Goal: Task Accomplishment & Management: Manage account settings

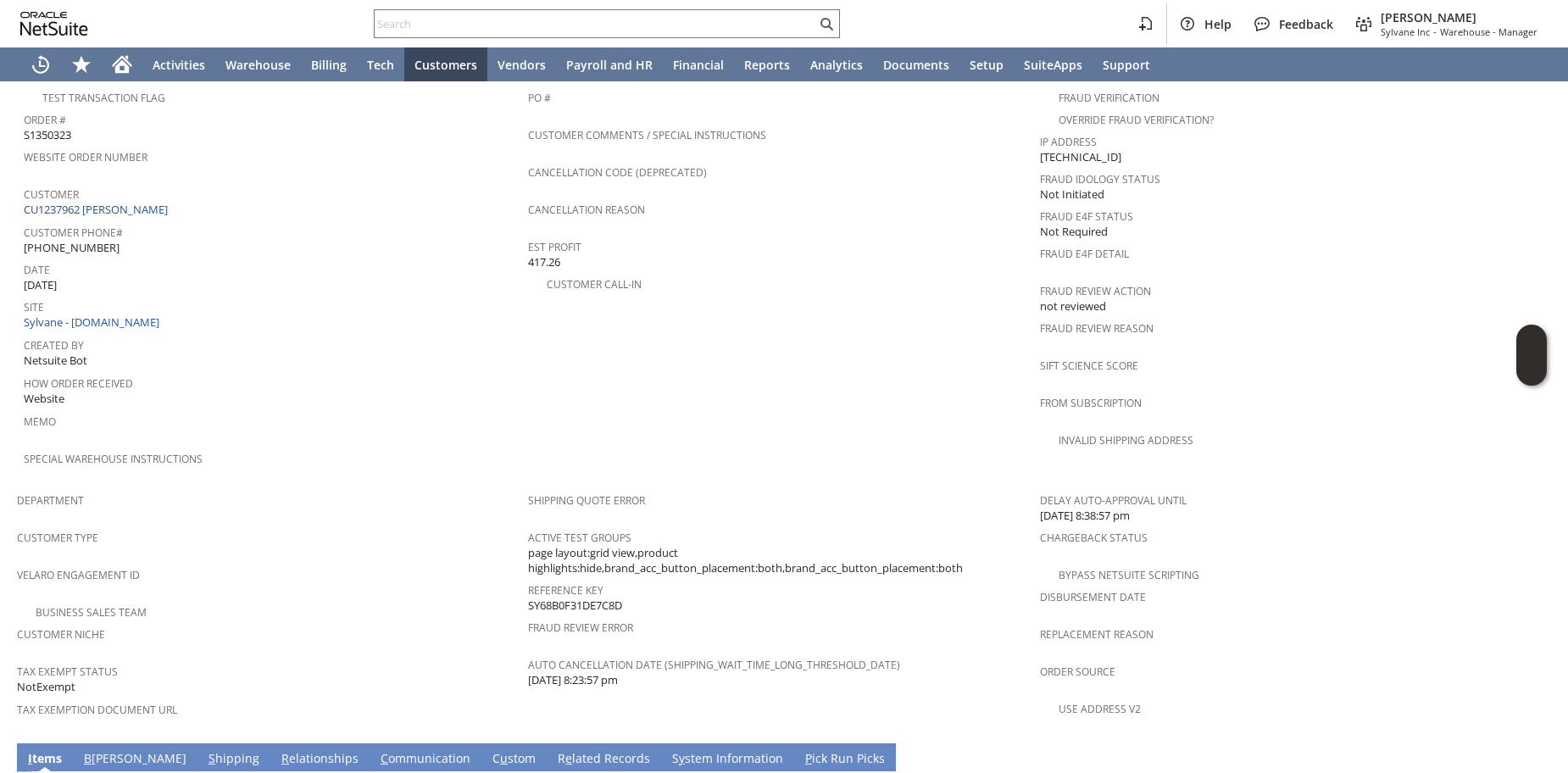
scroll to position [844, 0]
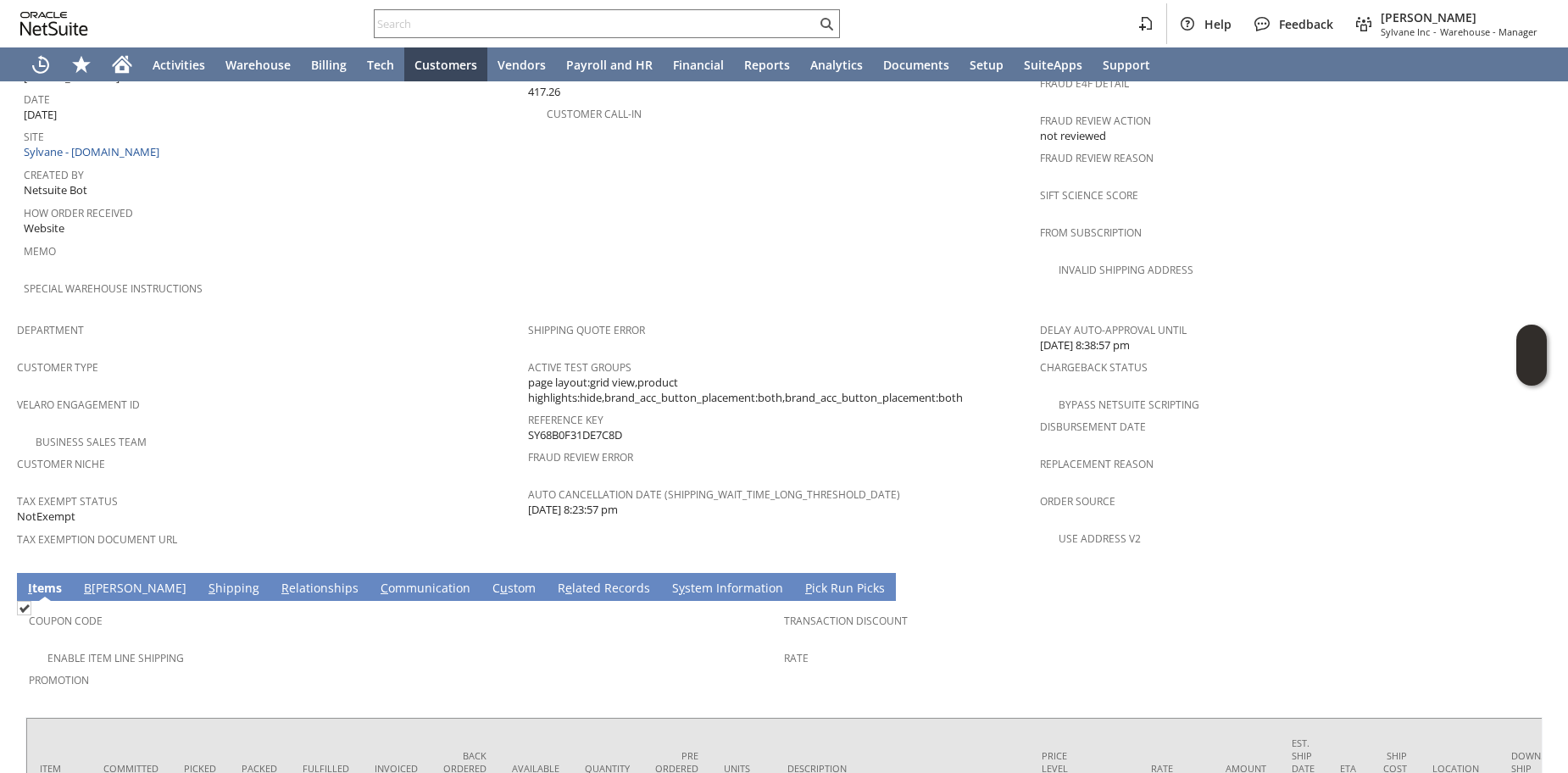
click at [554, 580] on link "R e lated Records" at bounding box center [604, 589] width 101 height 18
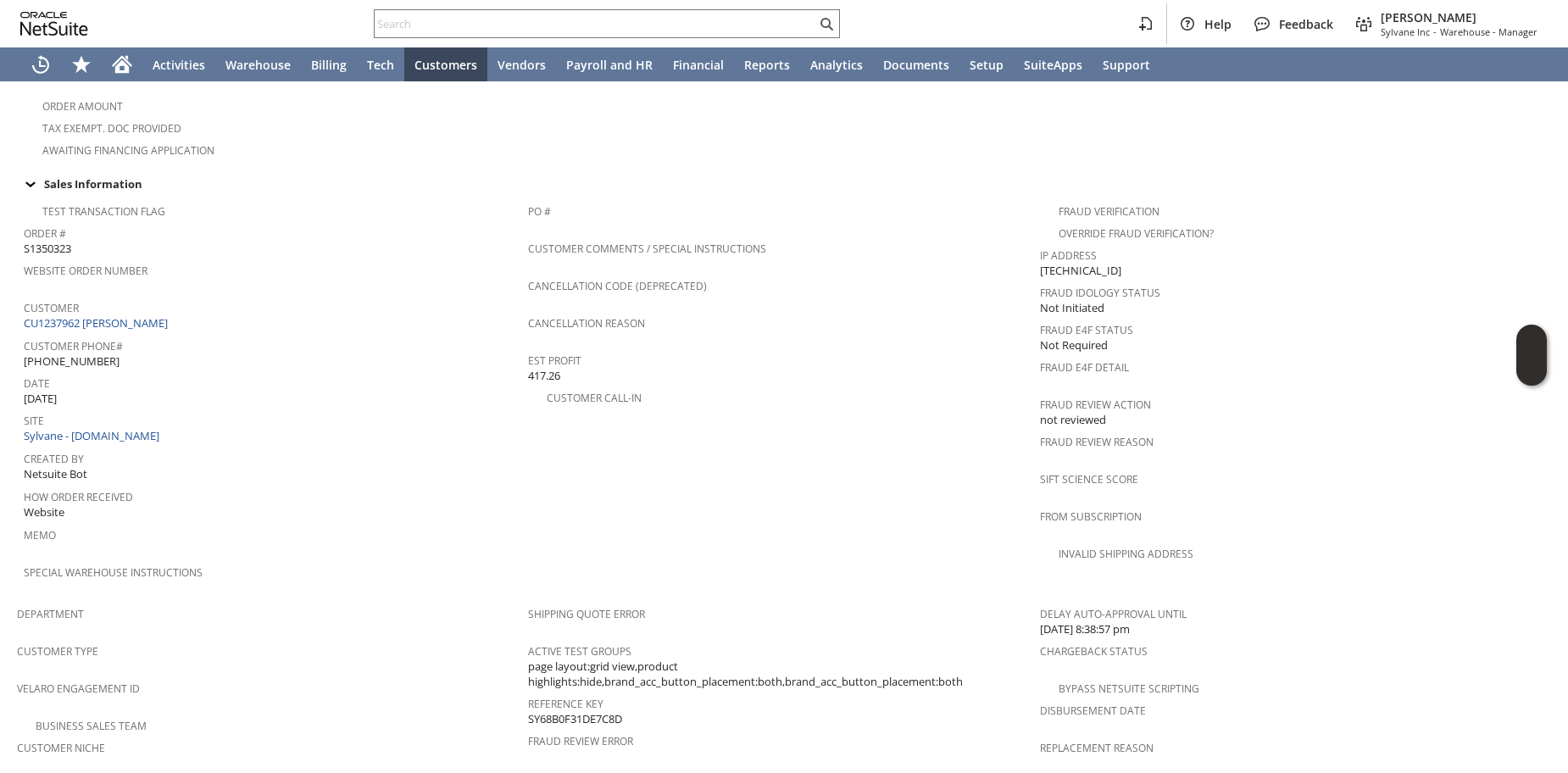
scroll to position [843, 0]
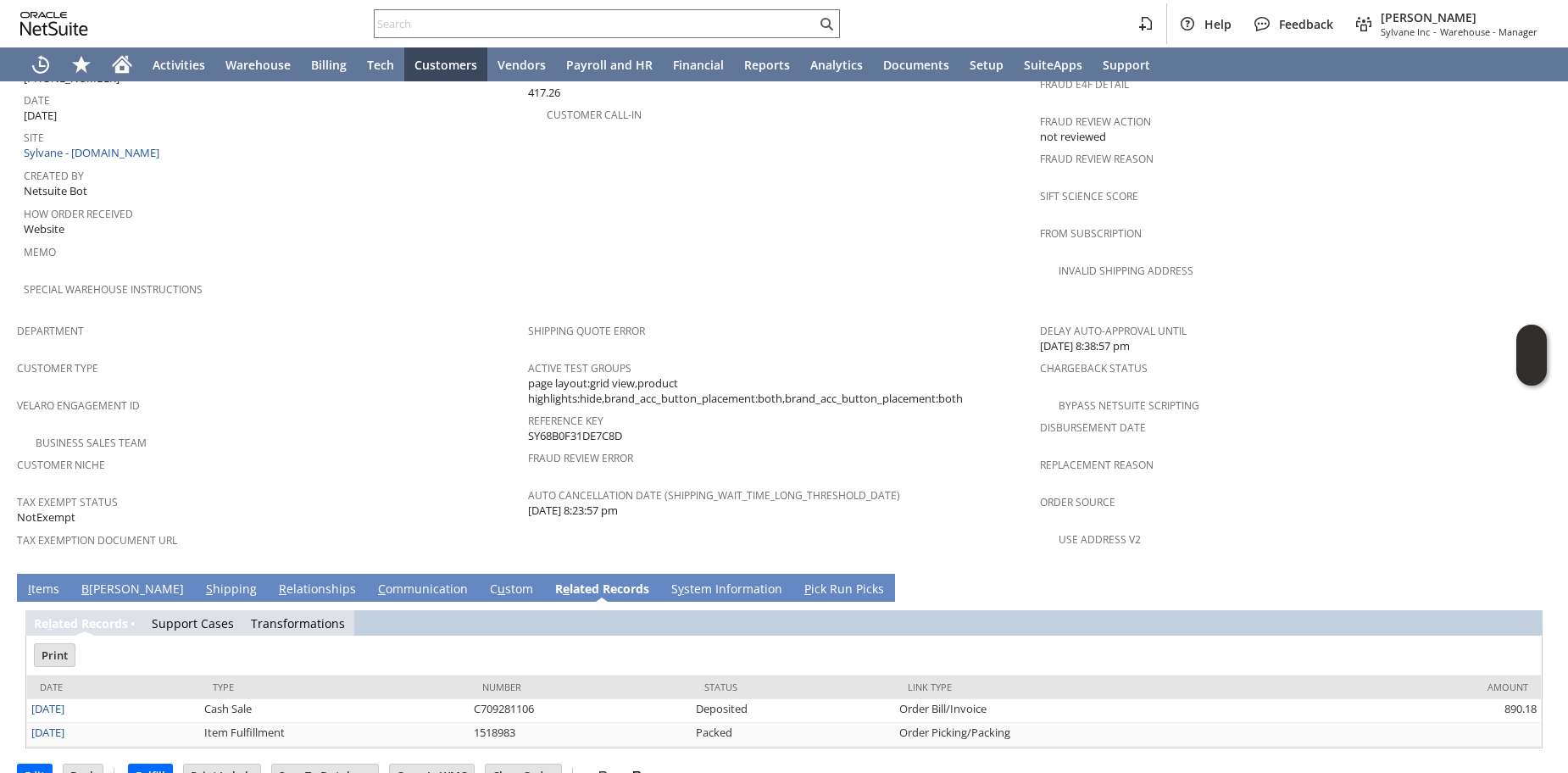
click at [95, 581] on link "B illing" at bounding box center [132, 590] width 111 height 18
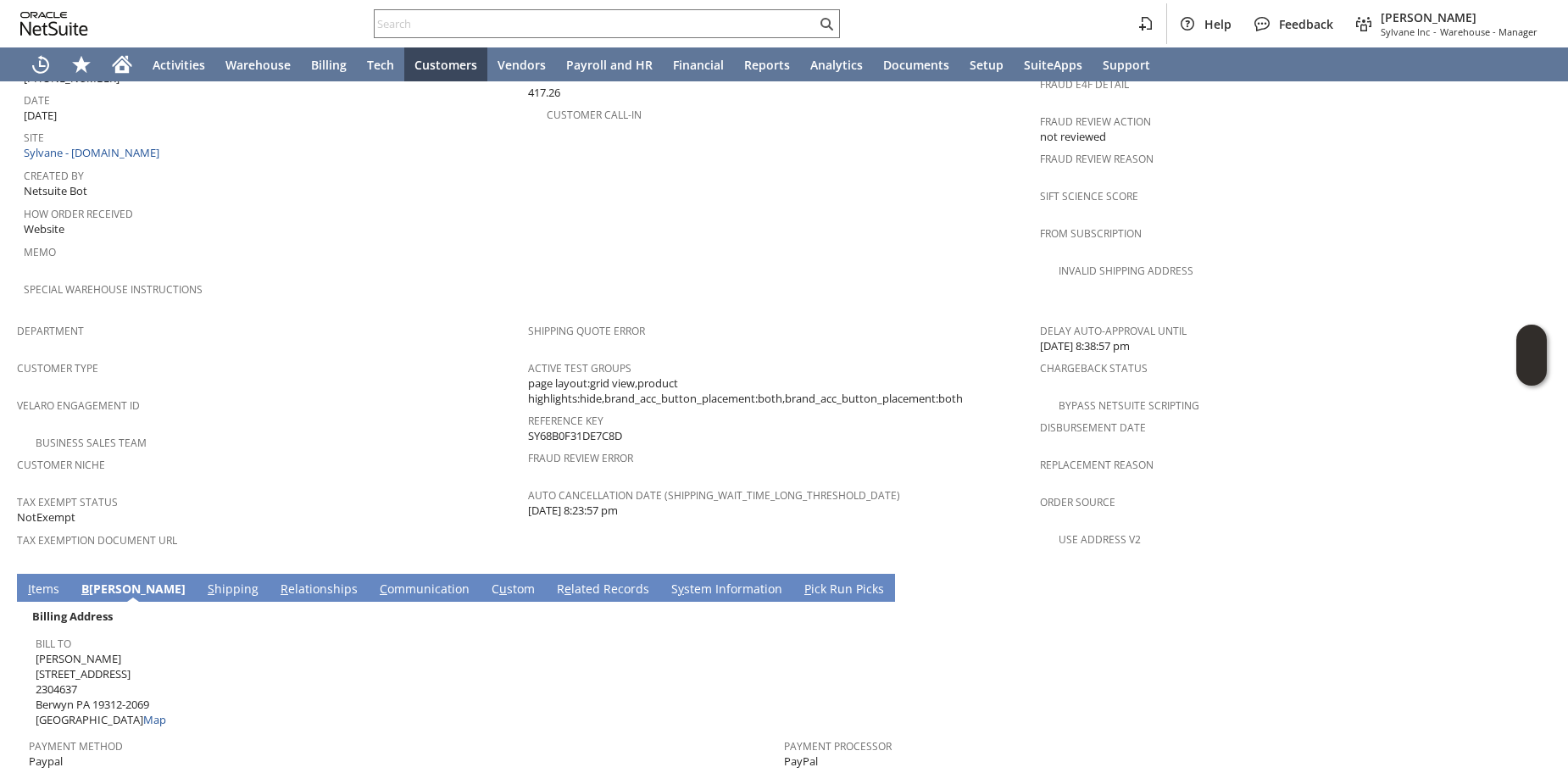
click at [203, 581] on link "S hipping" at bounding box center [233, 590] width 59 height 18
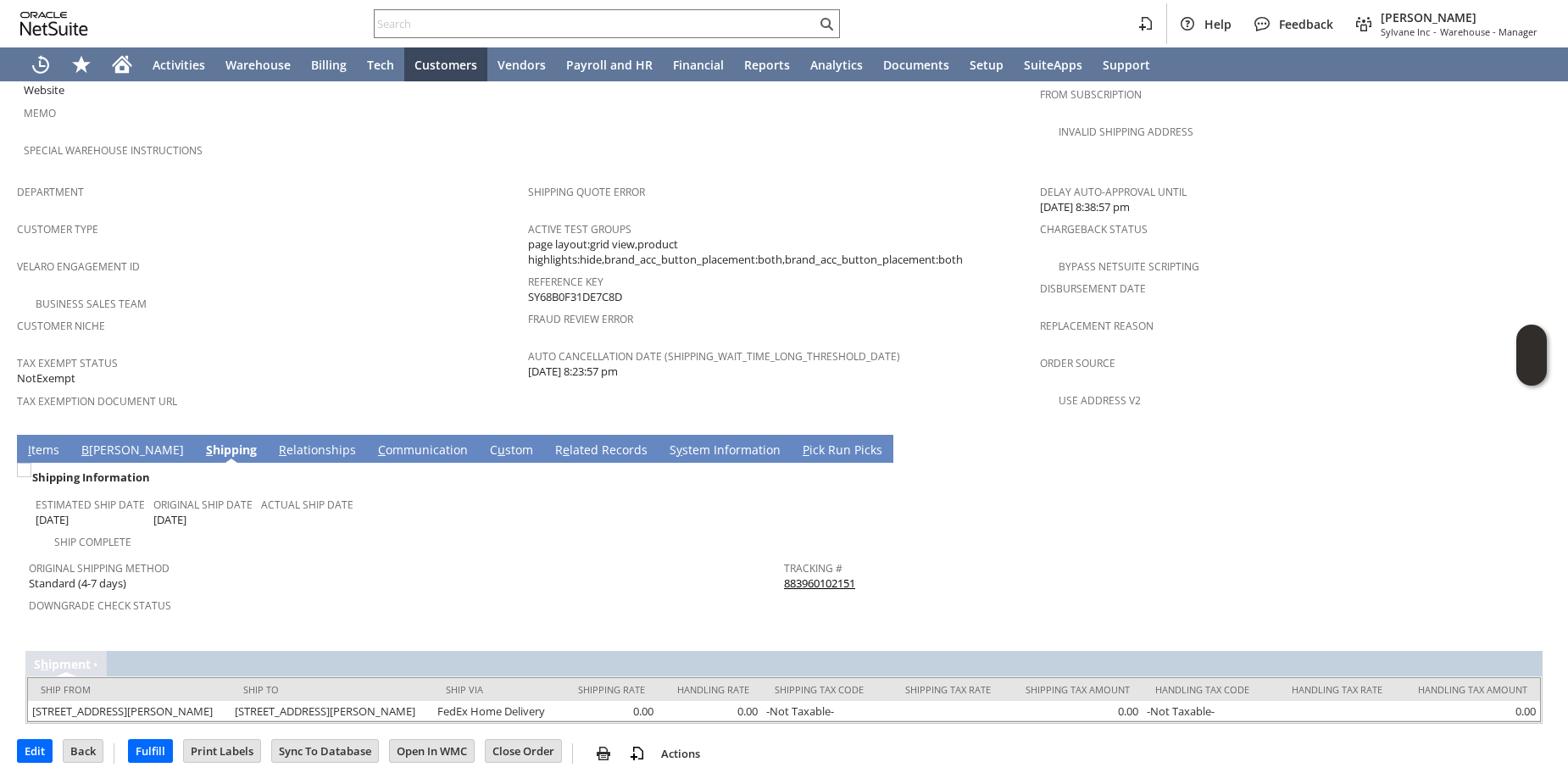
click at [551, 441] on link "R e lated Records" at bounding box center [602, 450] width 101 height 18
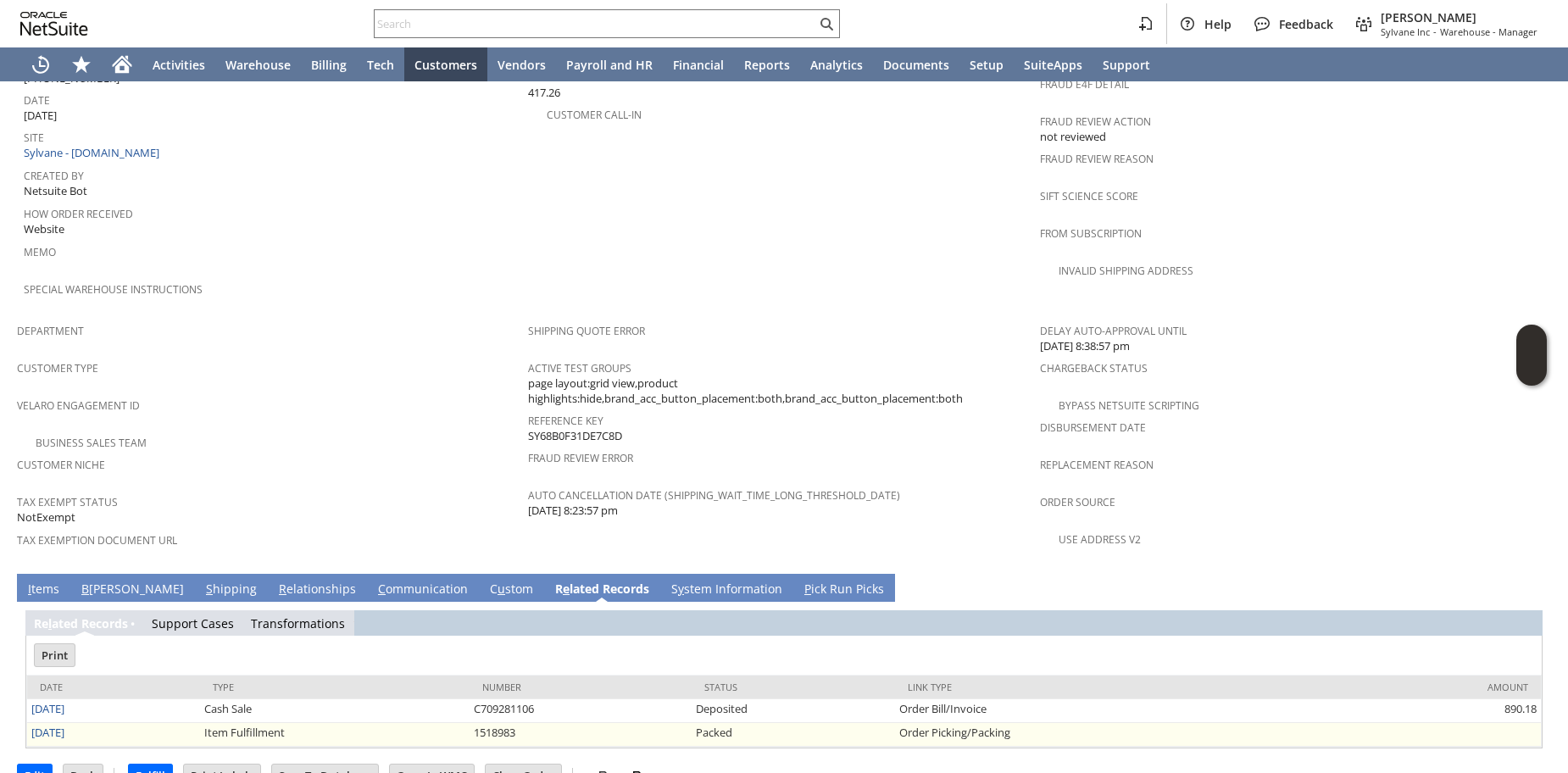
scroll to position [0, 0]
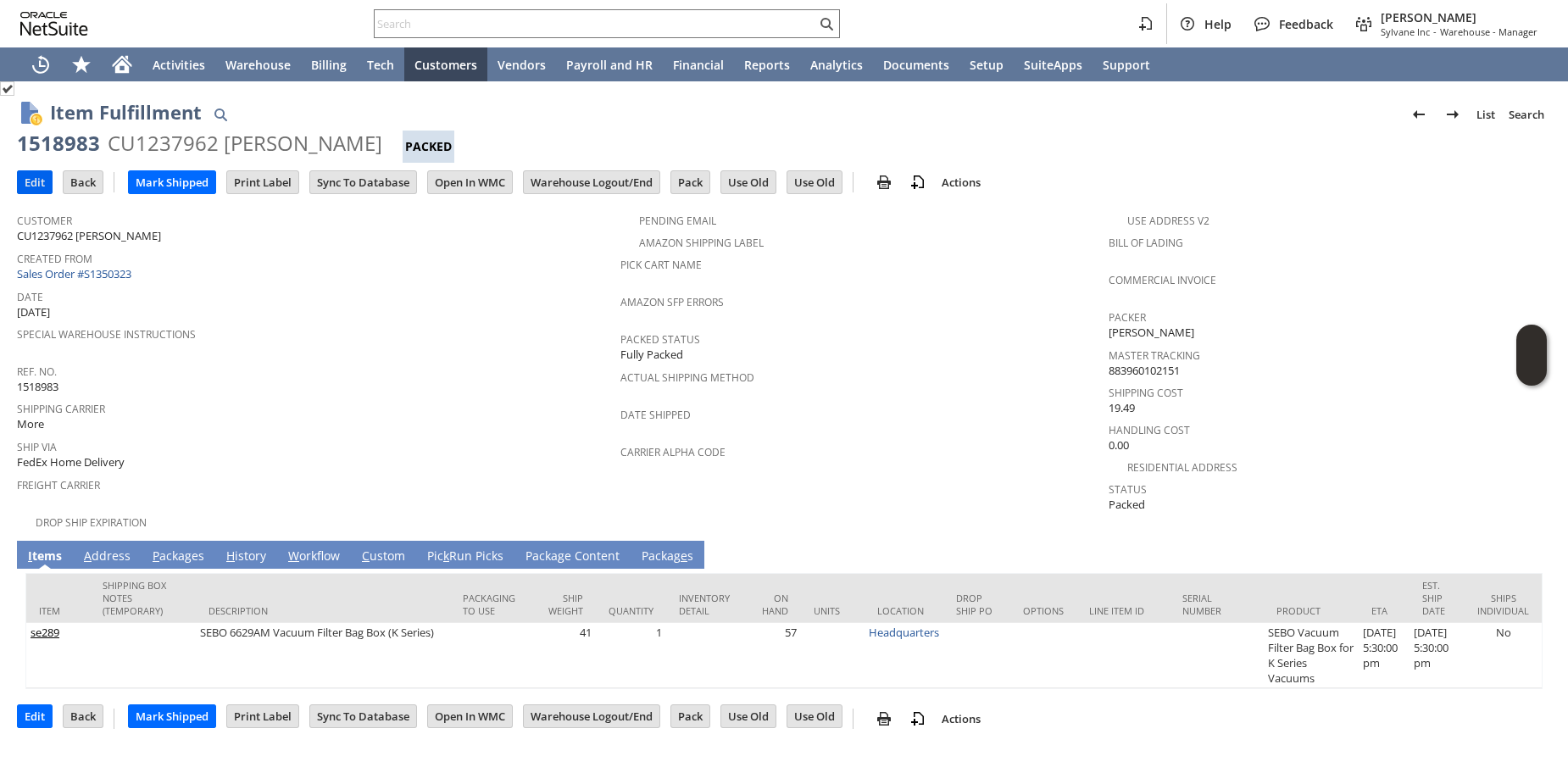
click at [31, 187] on input "Edit" at bounding box center [34, 181] width 34 height 22
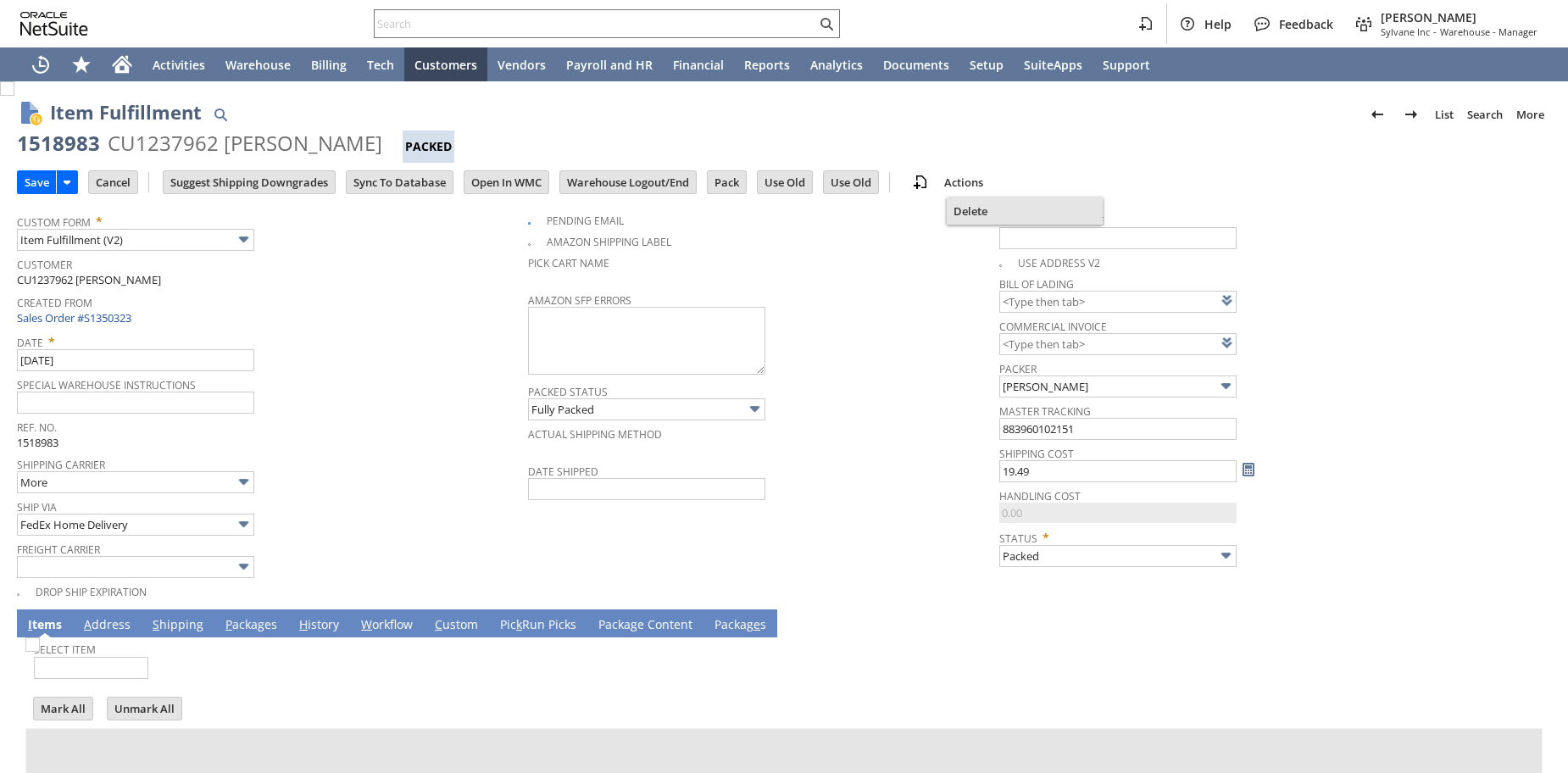
click at [969, 214] on span "Delete" at bounding box center [1024, 210] width 142 height 15
